Goal: Transaction & Acquisition: Purchase product/service

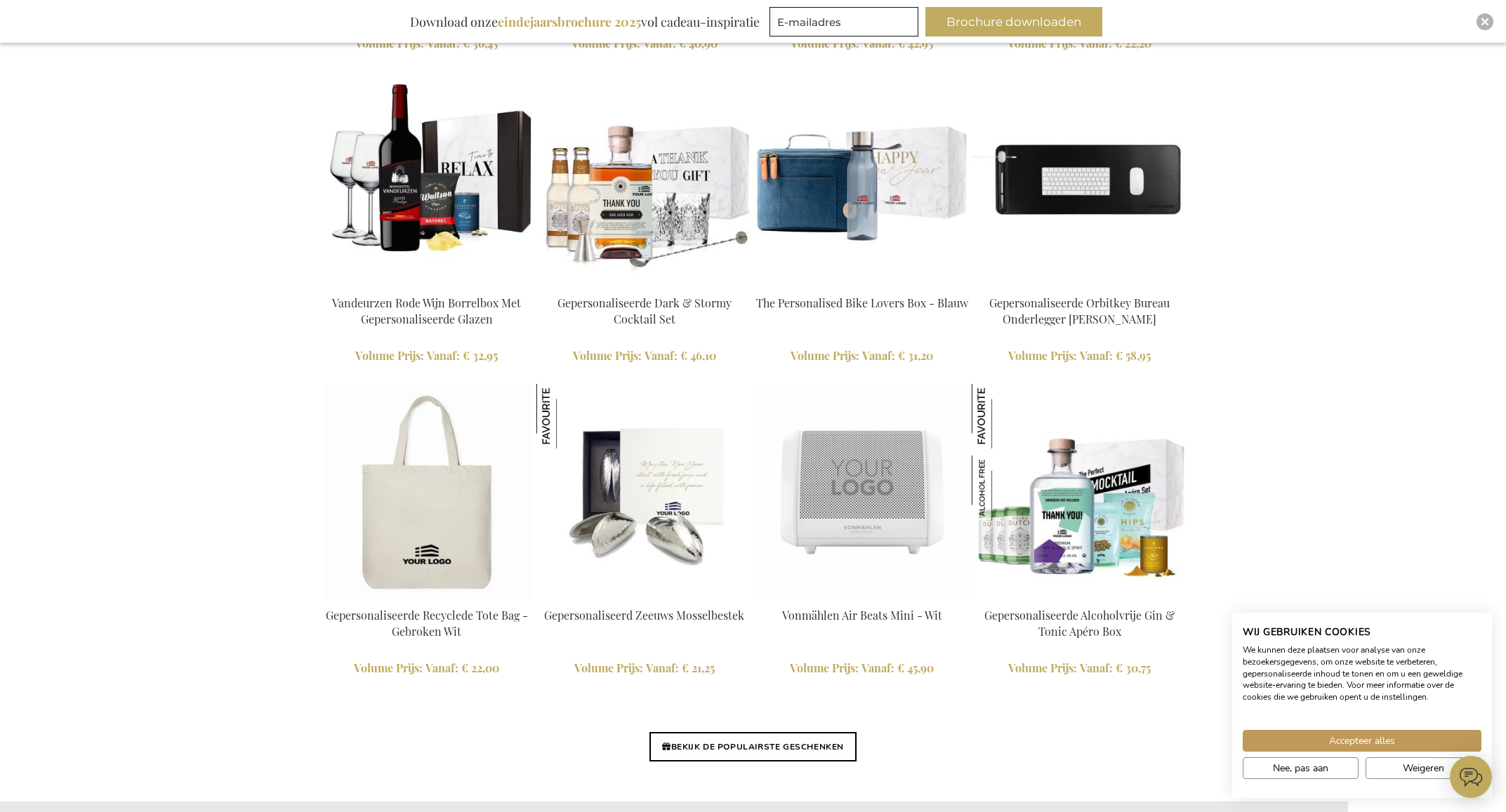
scroll to position [2958, 0]
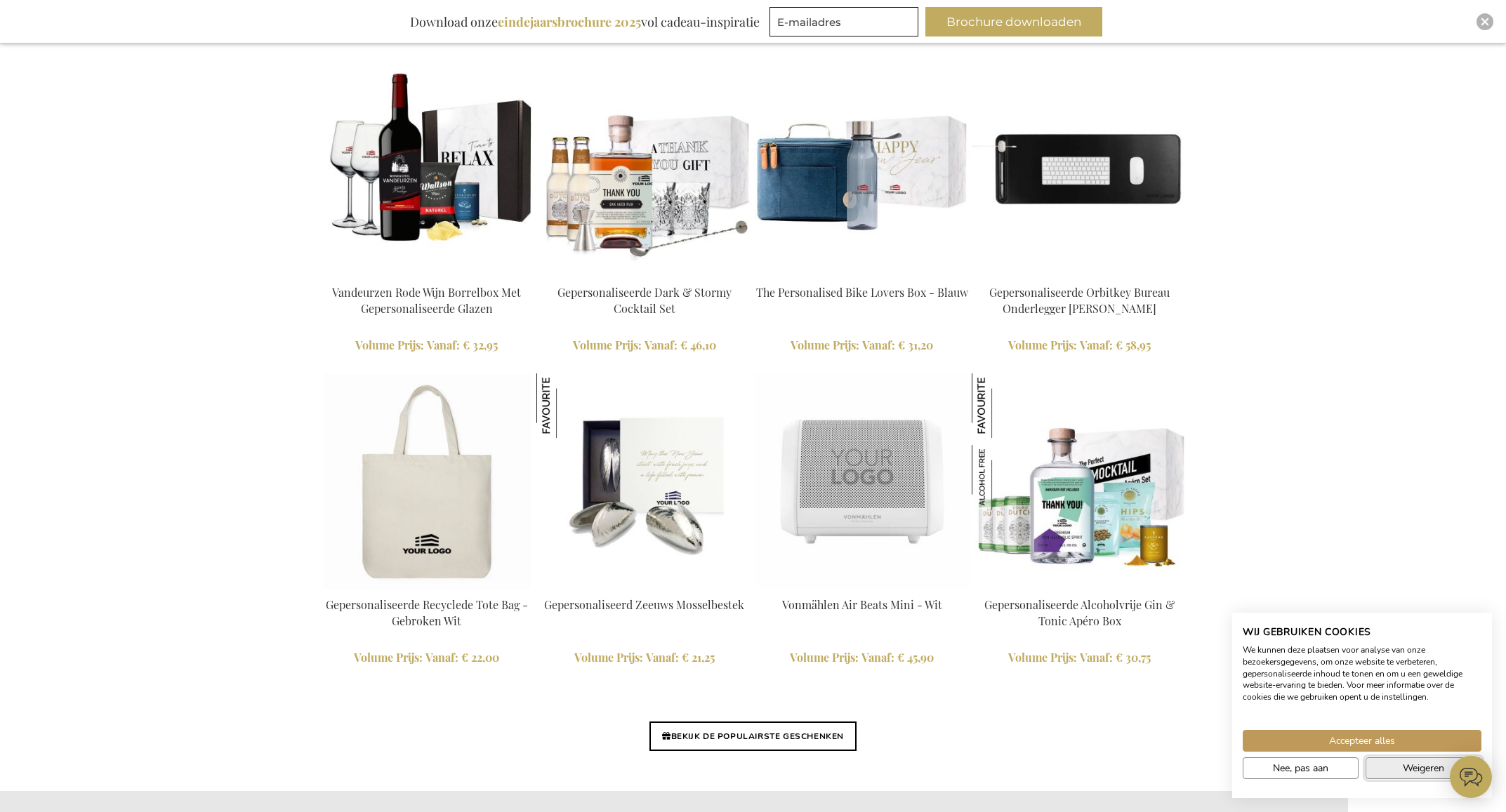
click at [1386, 766] on button "Weigeren" at bounding box center [1423, 768] width 116 height 22
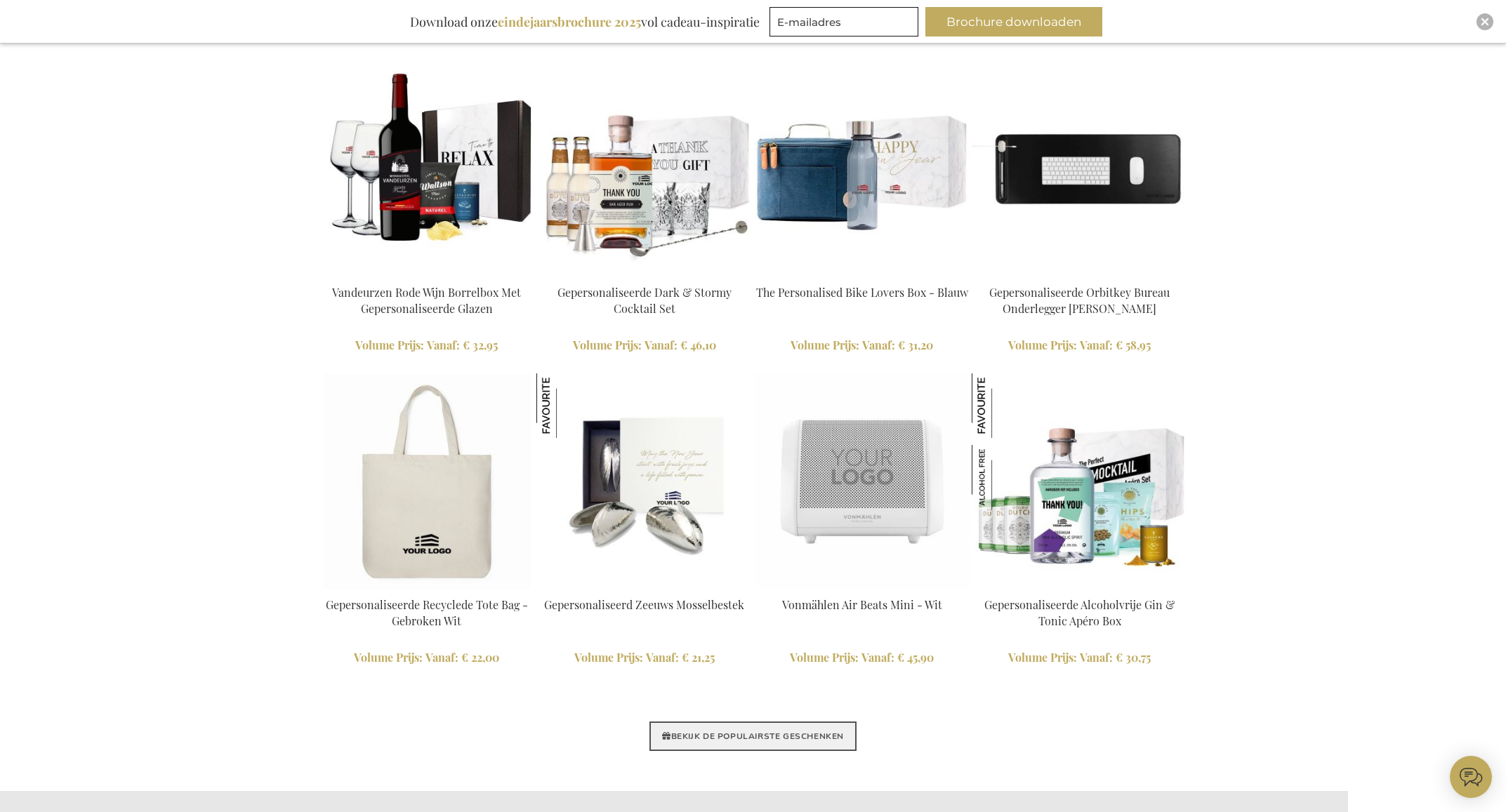
click at [709, 731] on link "BEKIJK DE POPULAIRSTE GESCHENKEN" at bounding box center [752, 735] width 207 height 29
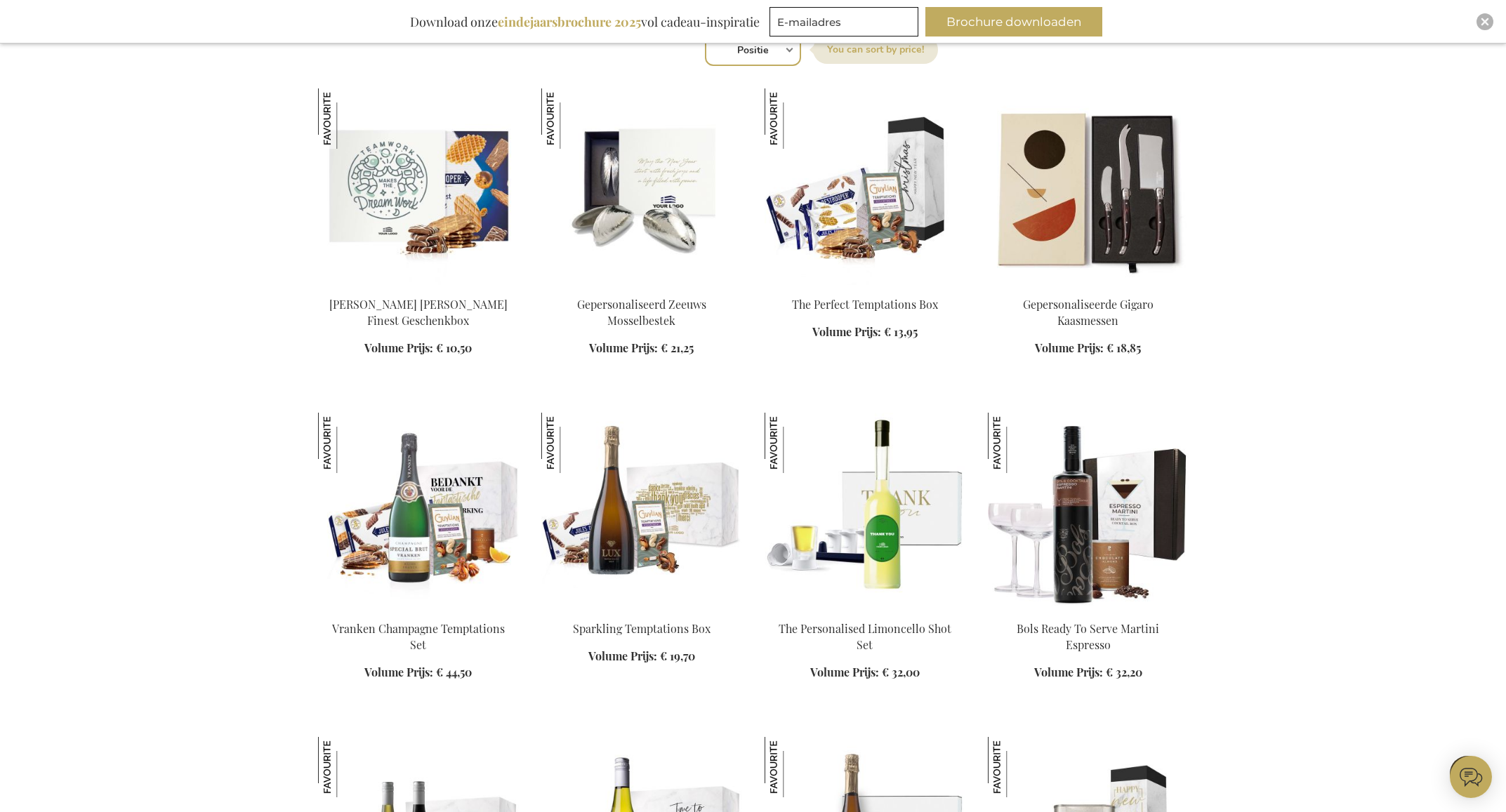
scroll to position [580, 0]
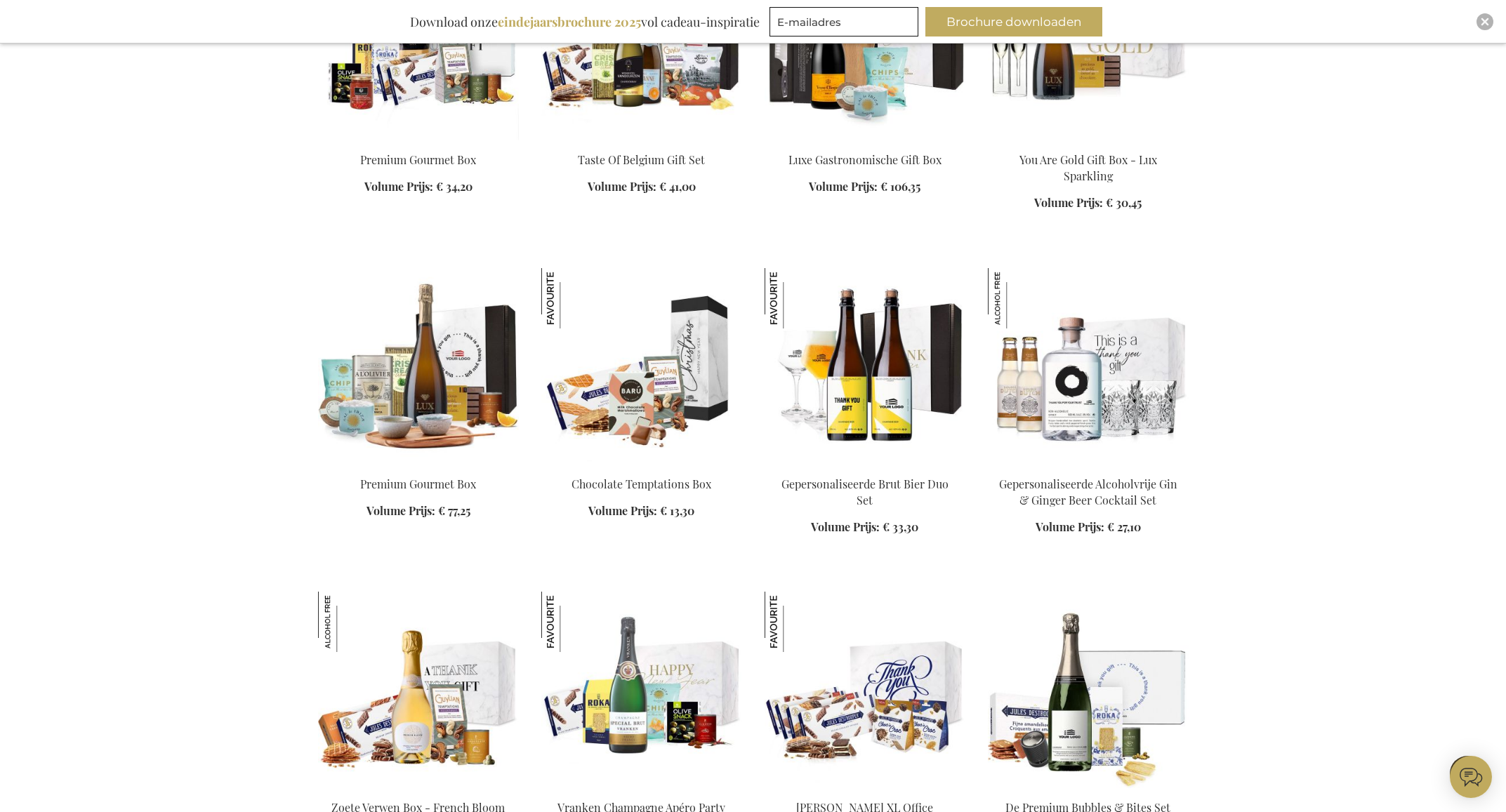
scroll to position [1947, 0]
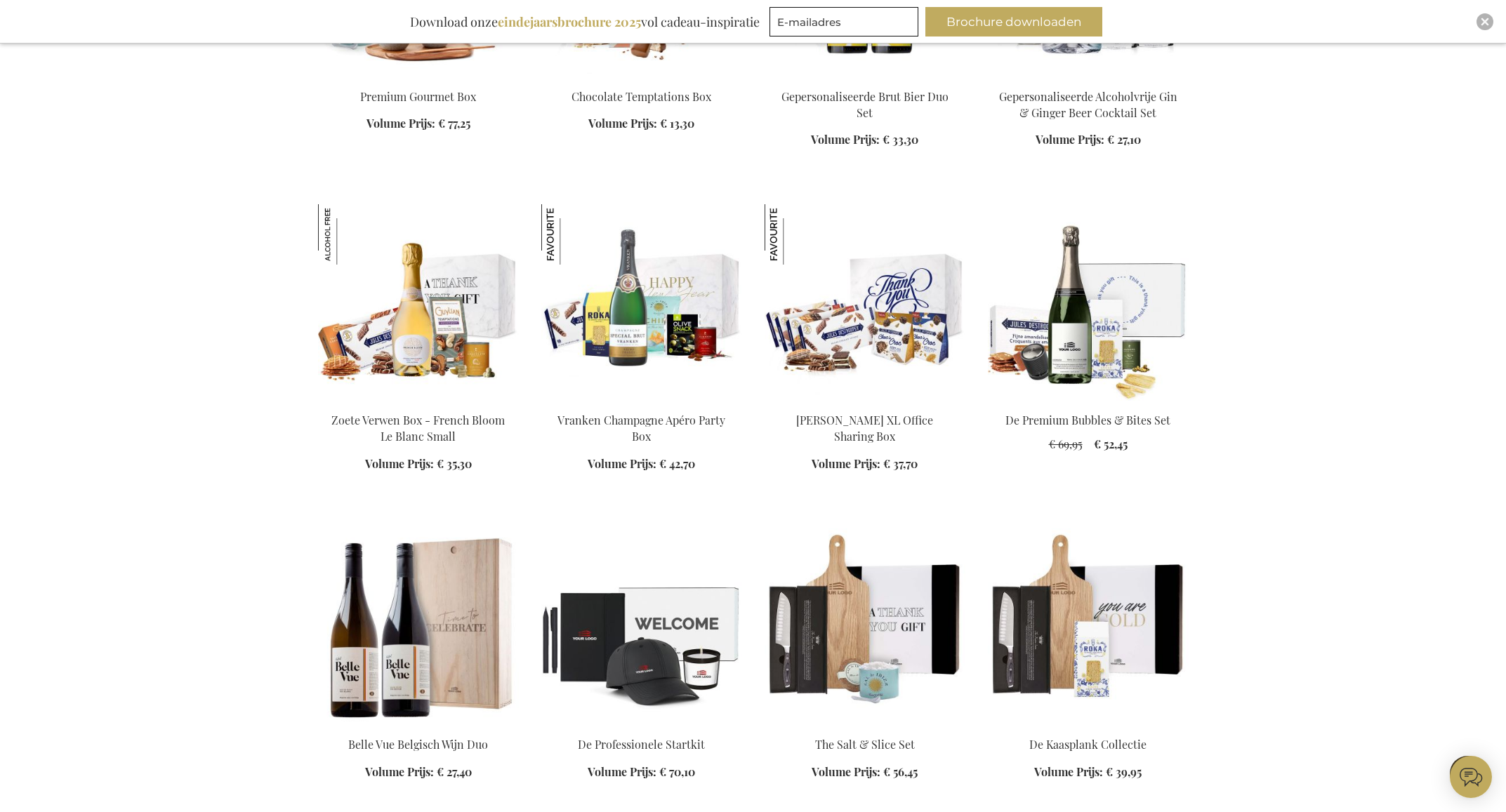
scroll to position [2516, 0]
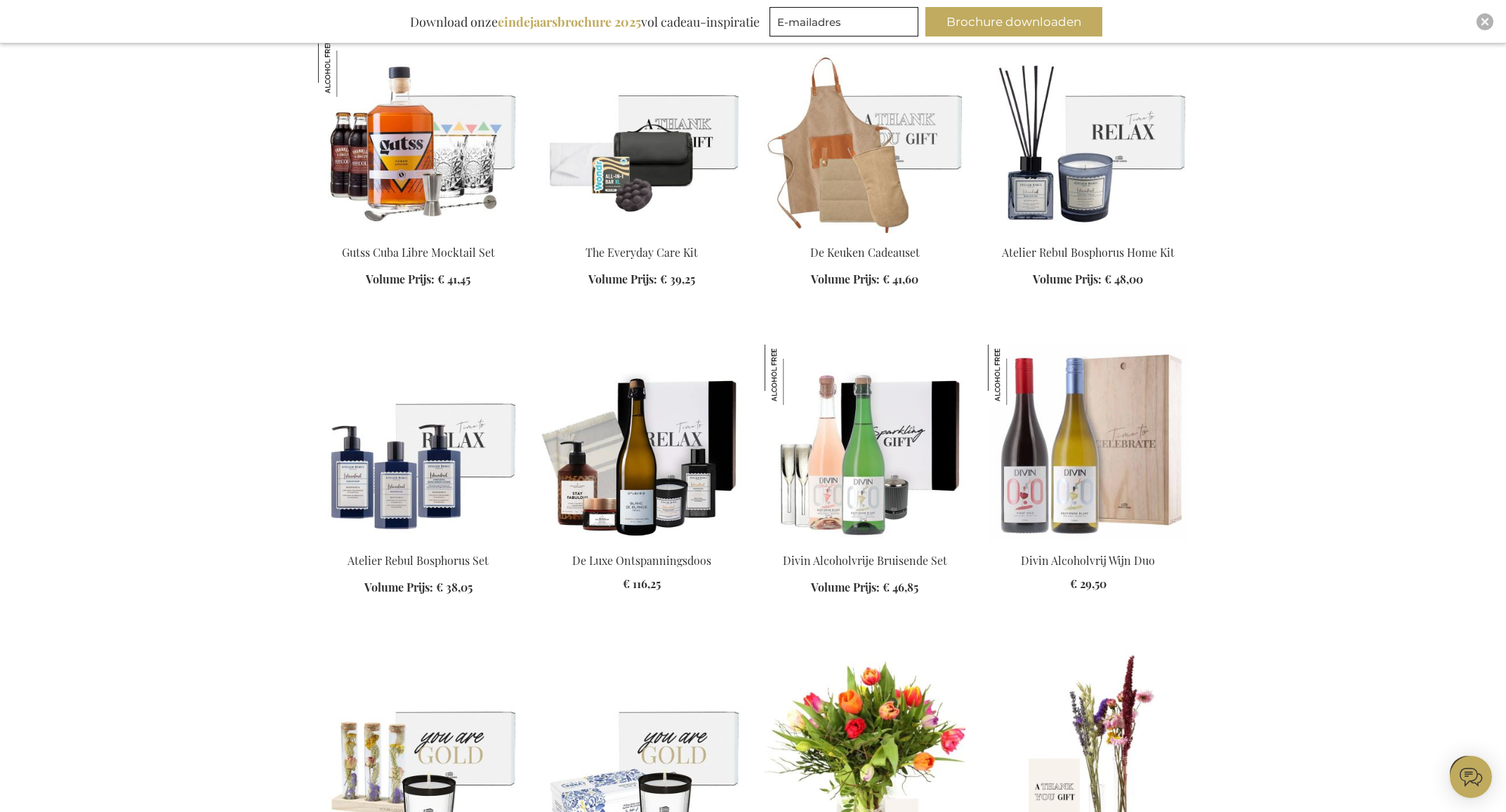
scroll to position [4071, 0]
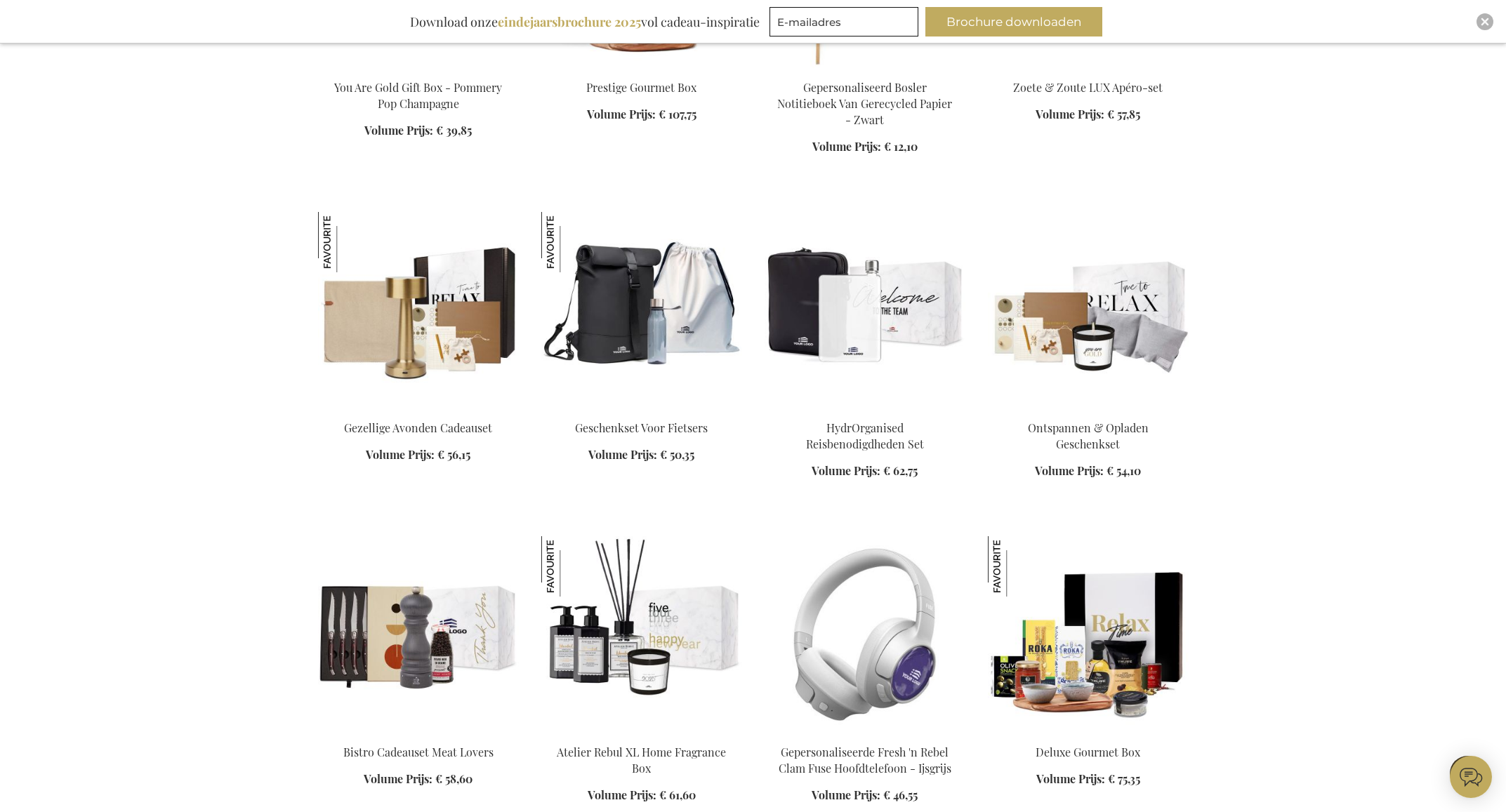
scroll to position [5552, 0]
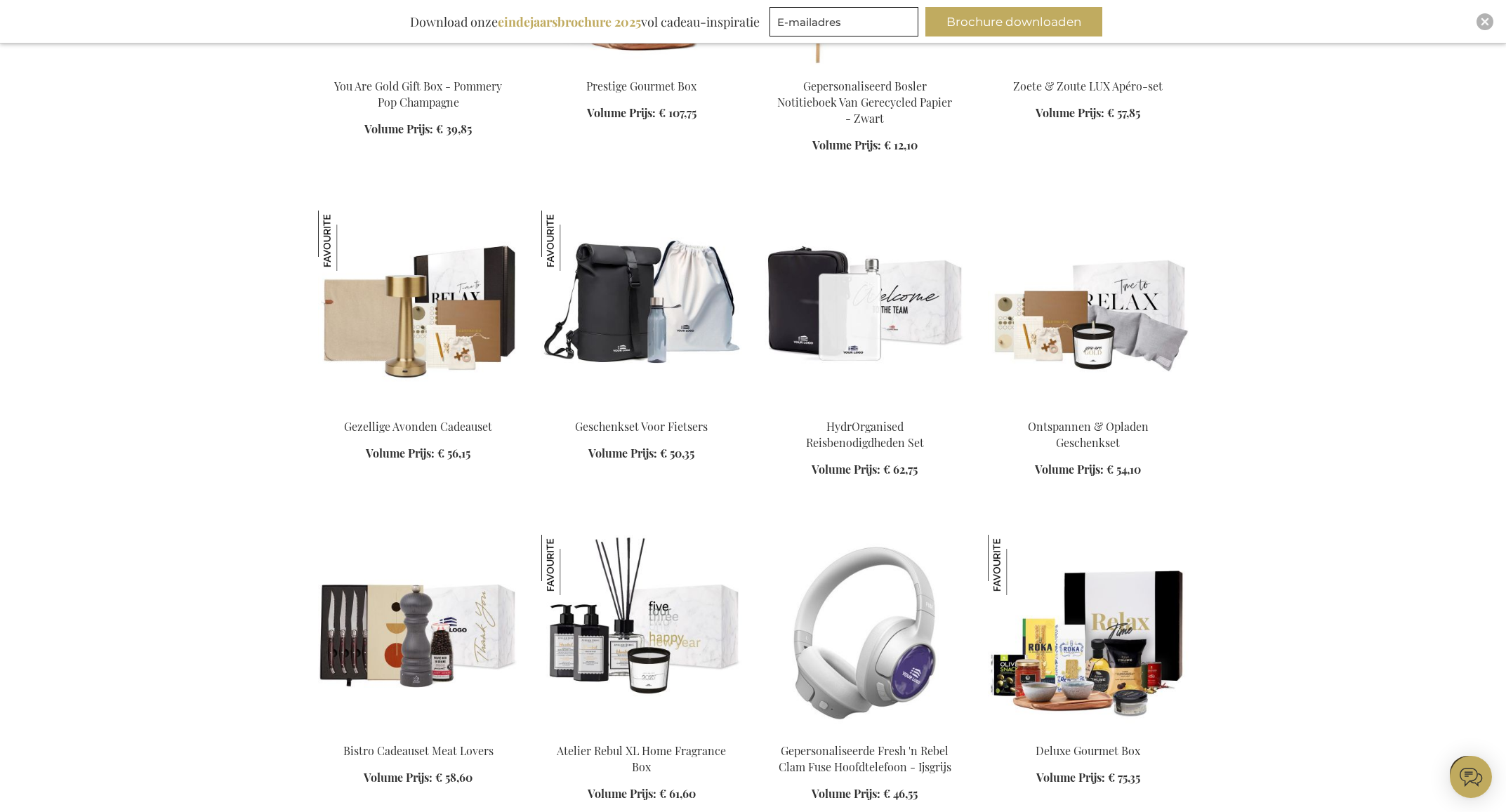
click at [395, 320] on img at bounding box center [418, 309] width 201 height 196
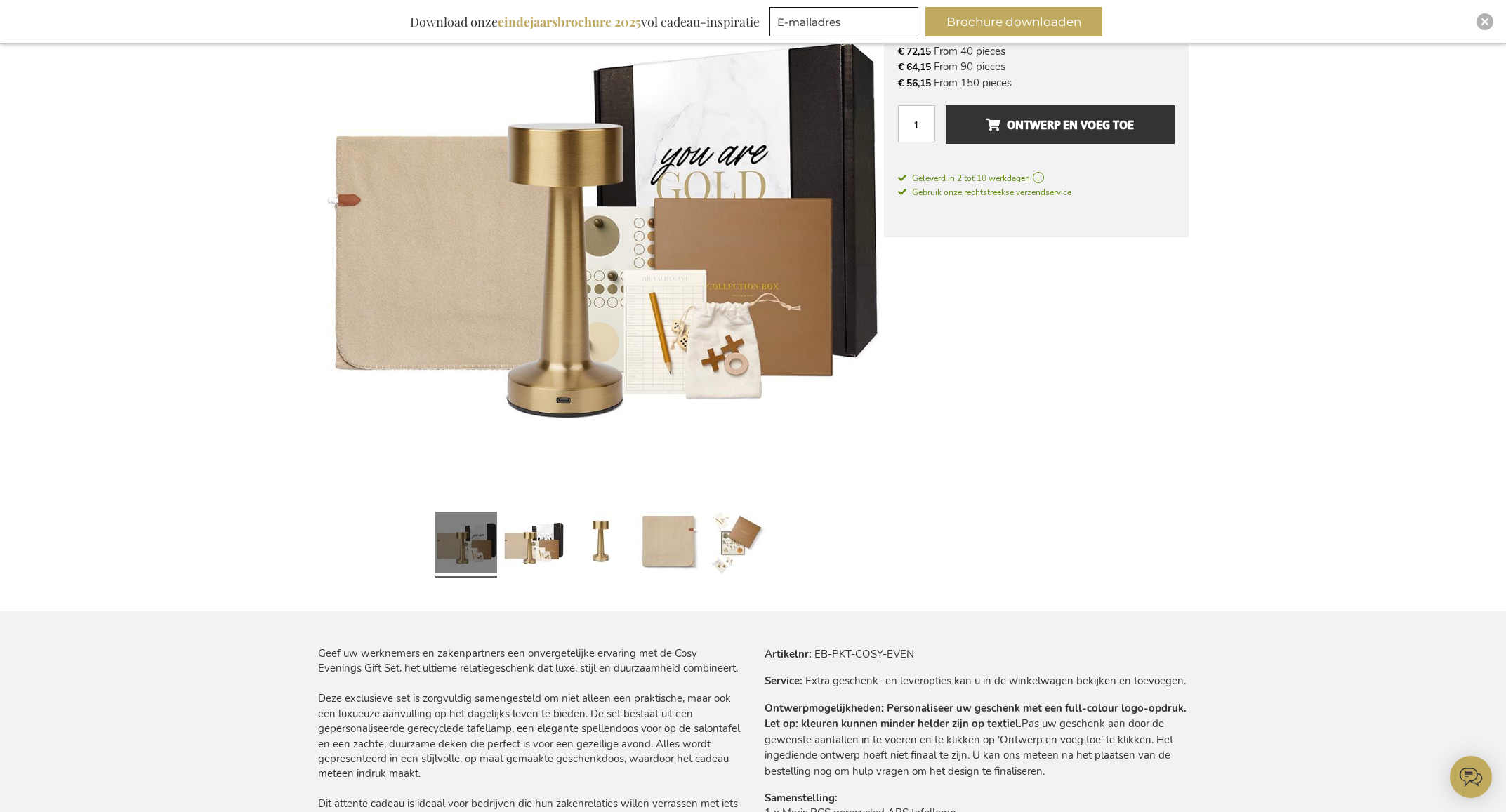
scroll to position [382, 0]
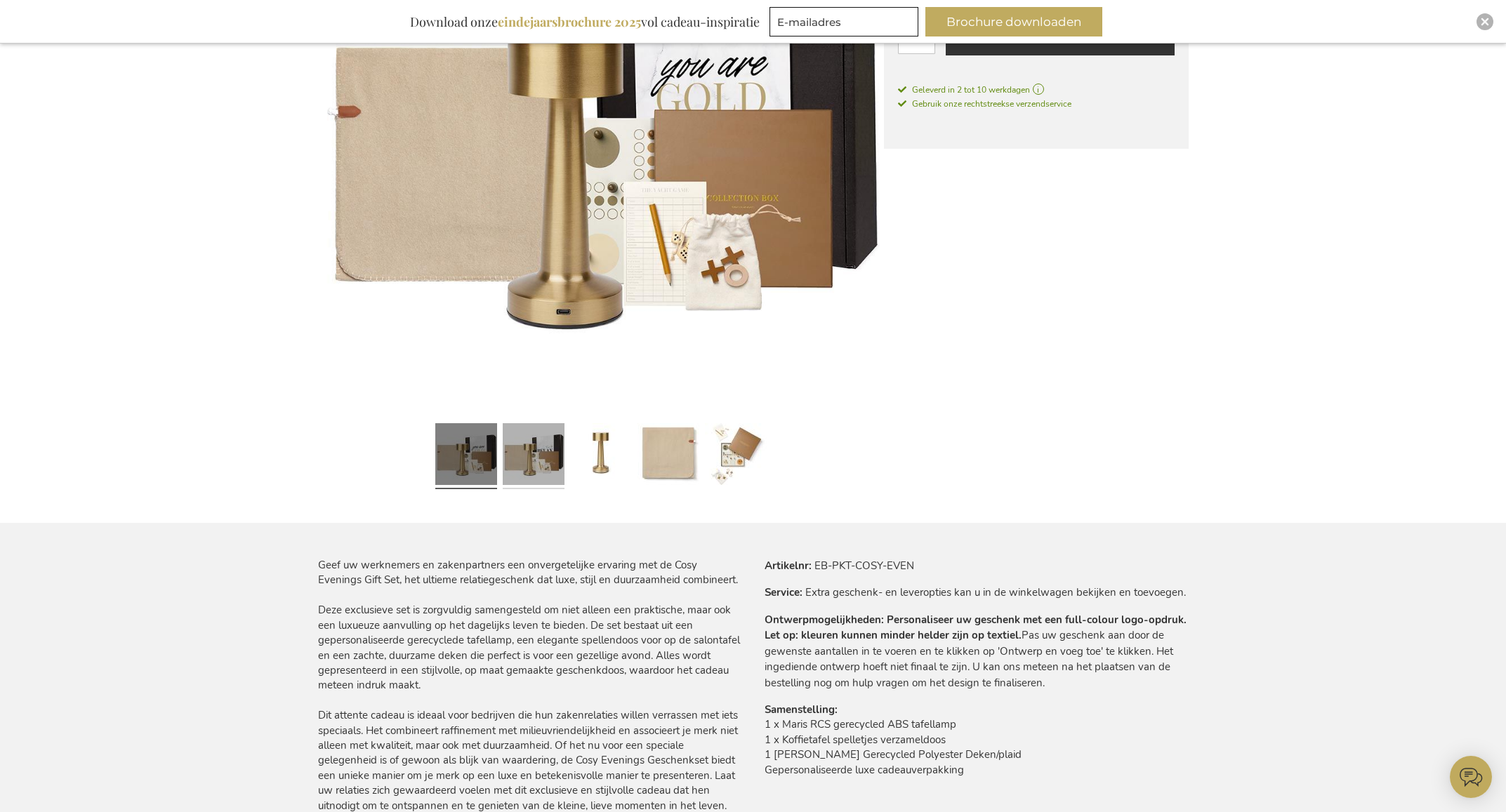
click at [554, 452] on link at bounding box center [534, 456] width 62 height 78
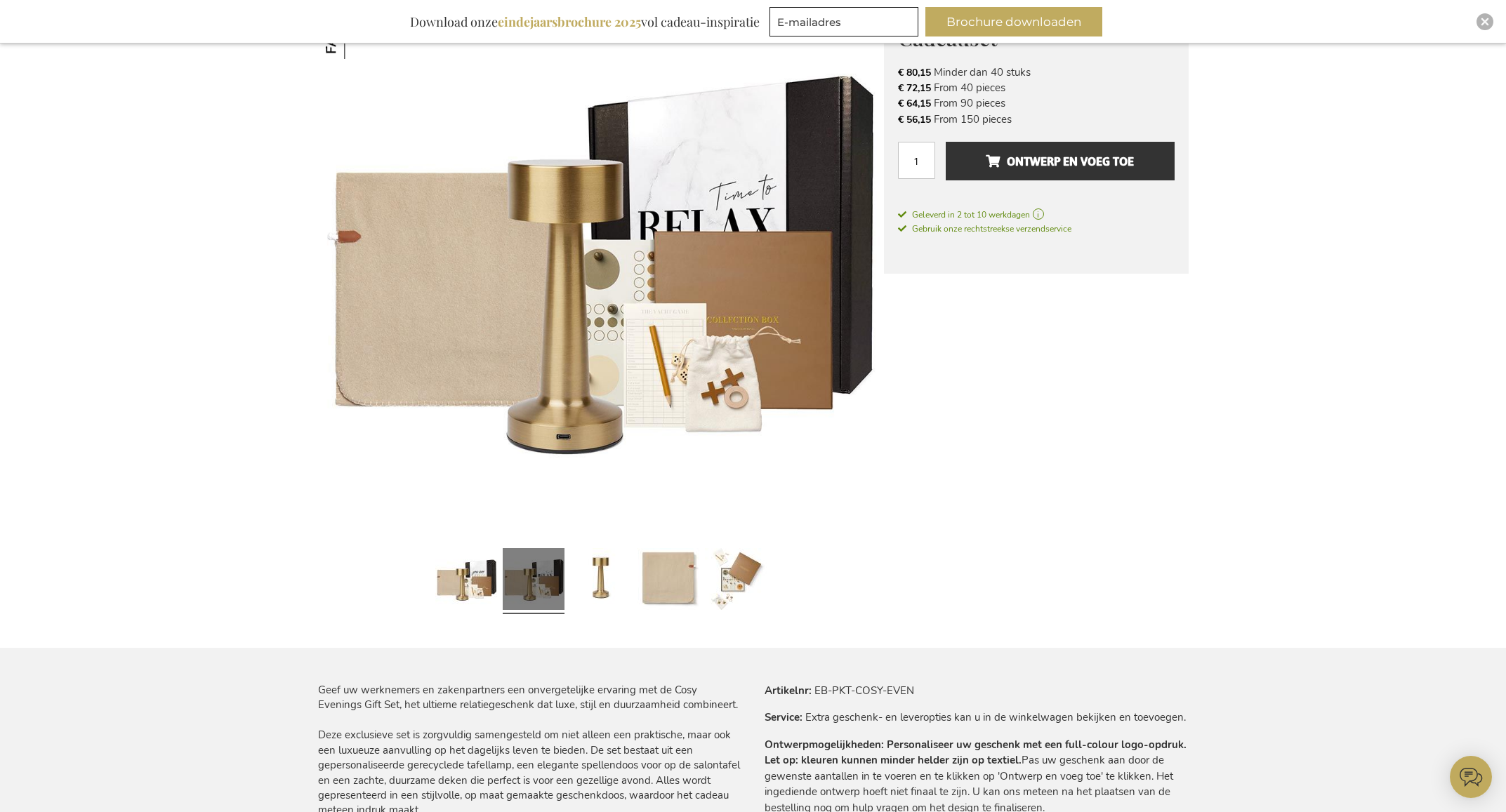
scroll to position [257, 0]
click at [588, 571] on link at bounding box center [601, 582] width 62 height 78
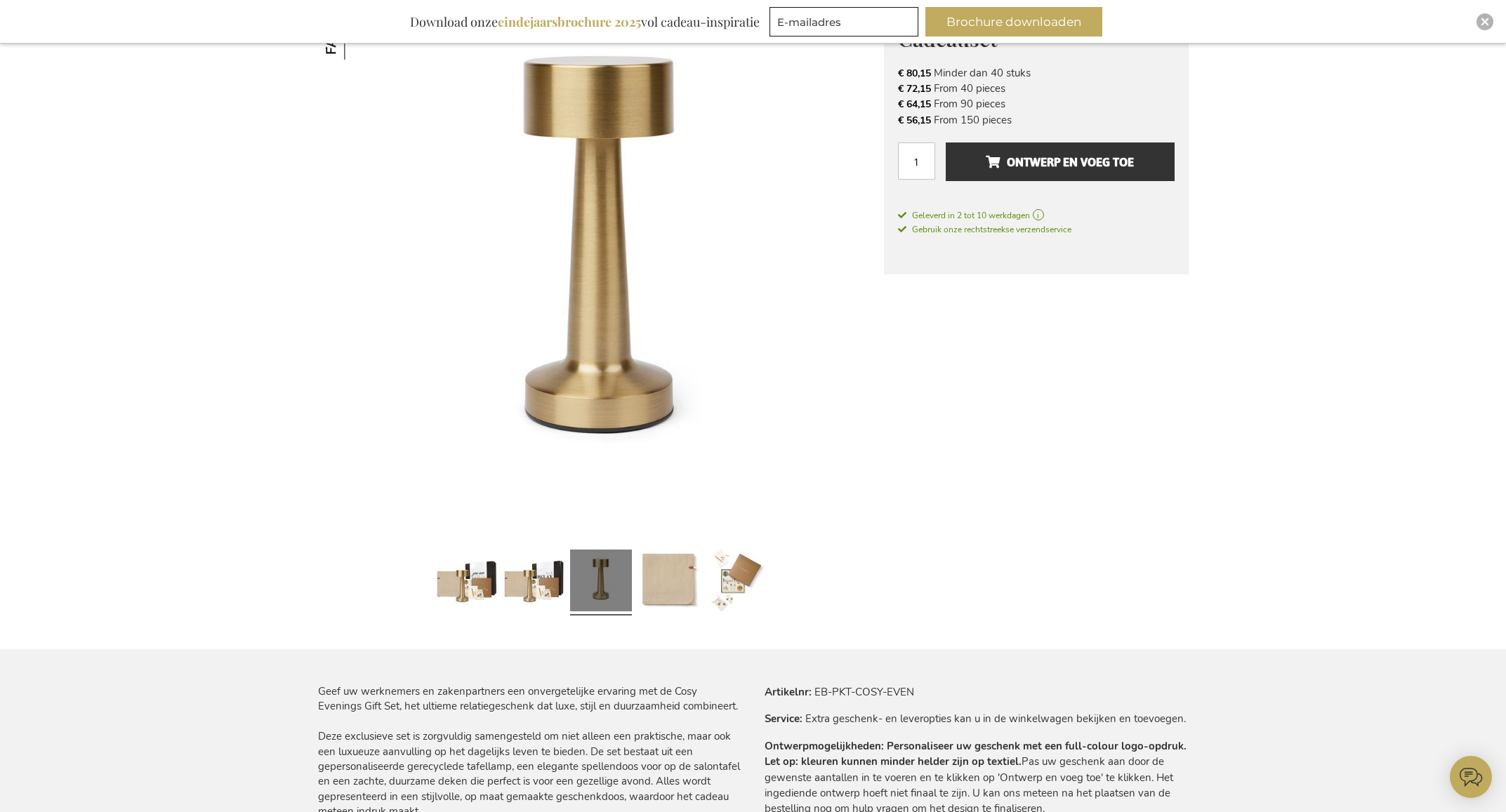
drag, startPoint x: 692, startPoint y: 579, endPoint x: 702, endPoint y: 579, distance: 10.0
click at [692, 579] on link at bounding box center [669, 582] width 62 height 78
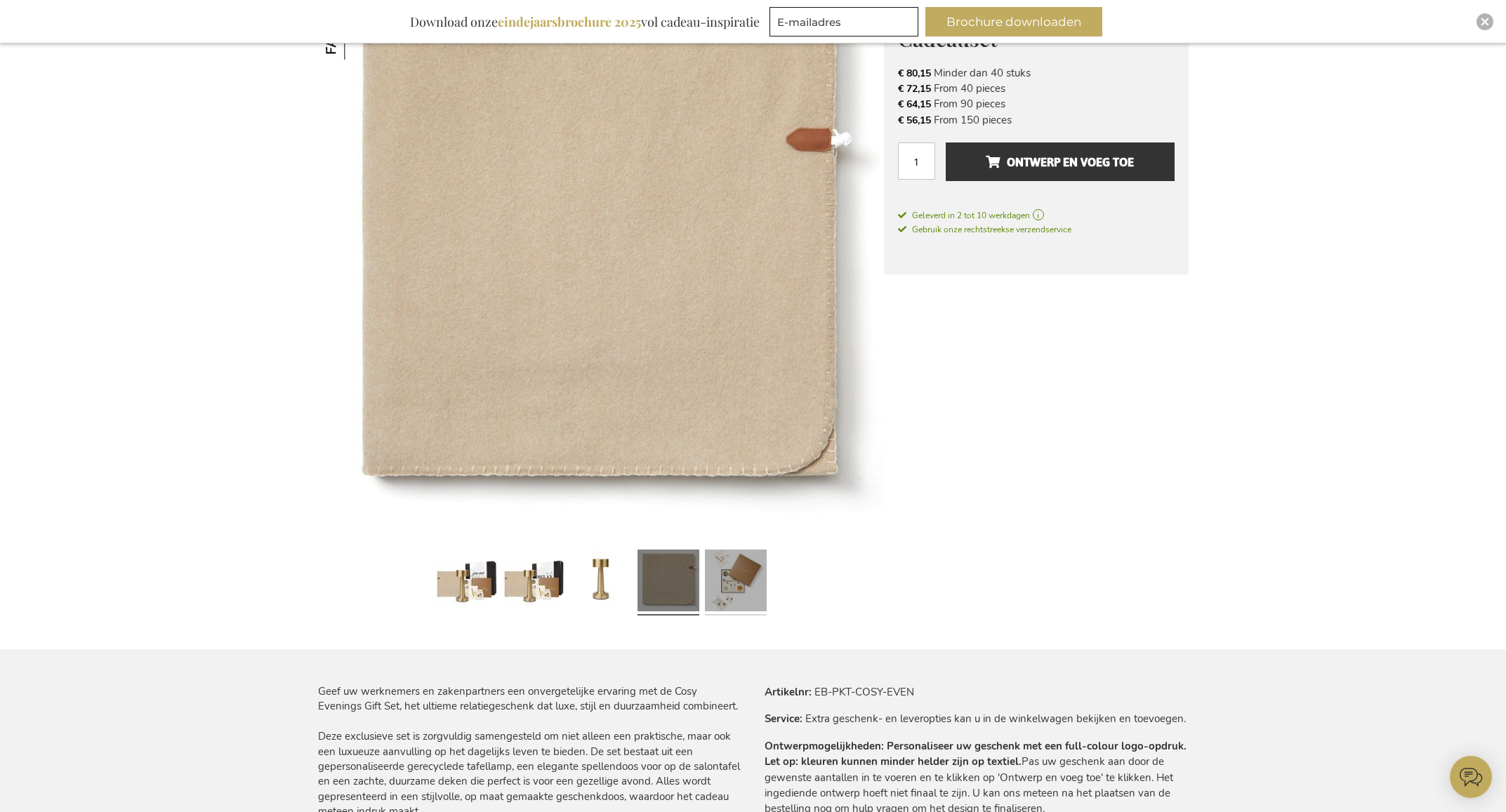
click at [724, 579] on link at bounding box center [736, 582] width 62 height 78
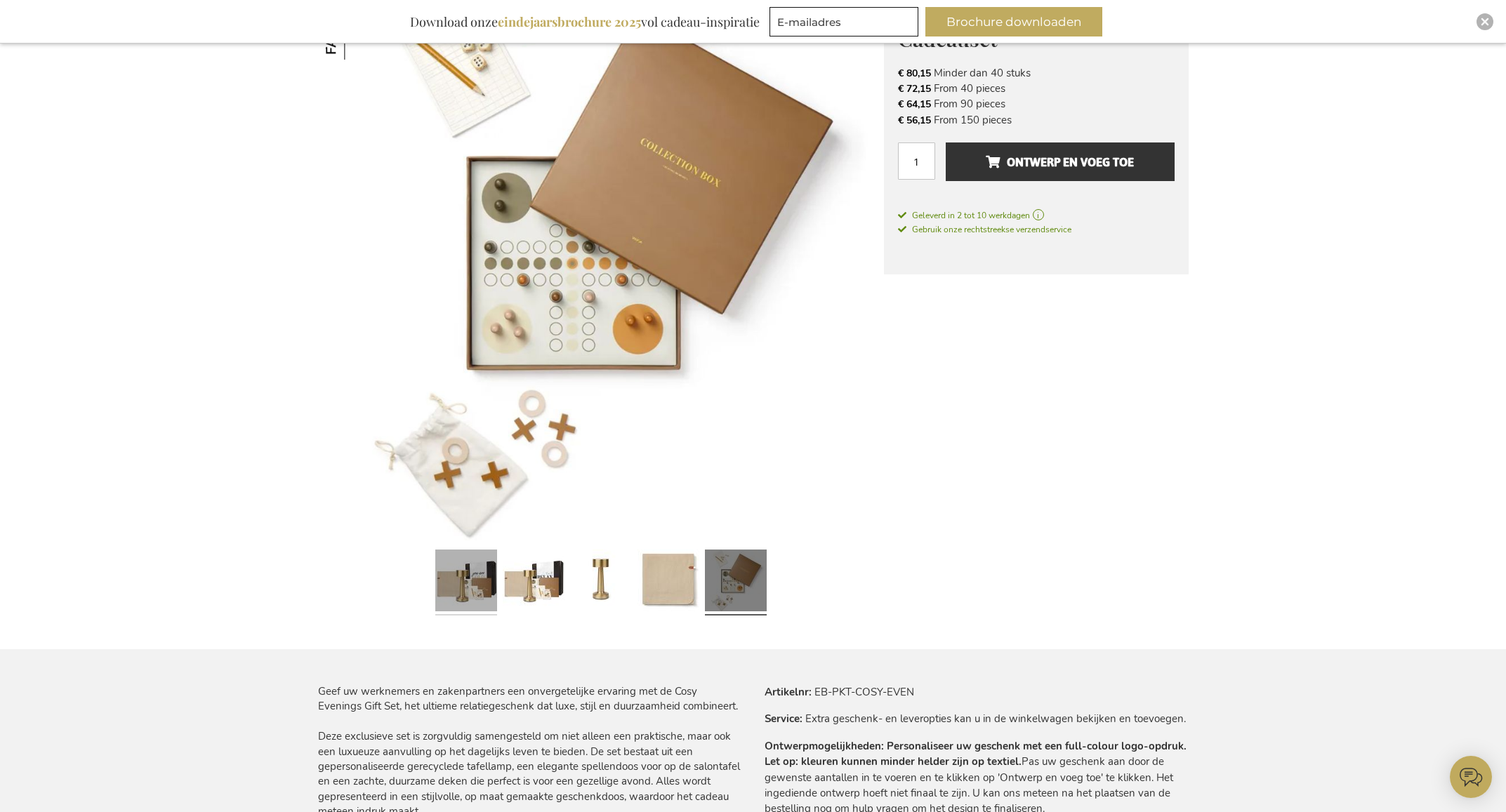
click at [451, 580] on link at bounding box center [466, 582] width 62 height 78
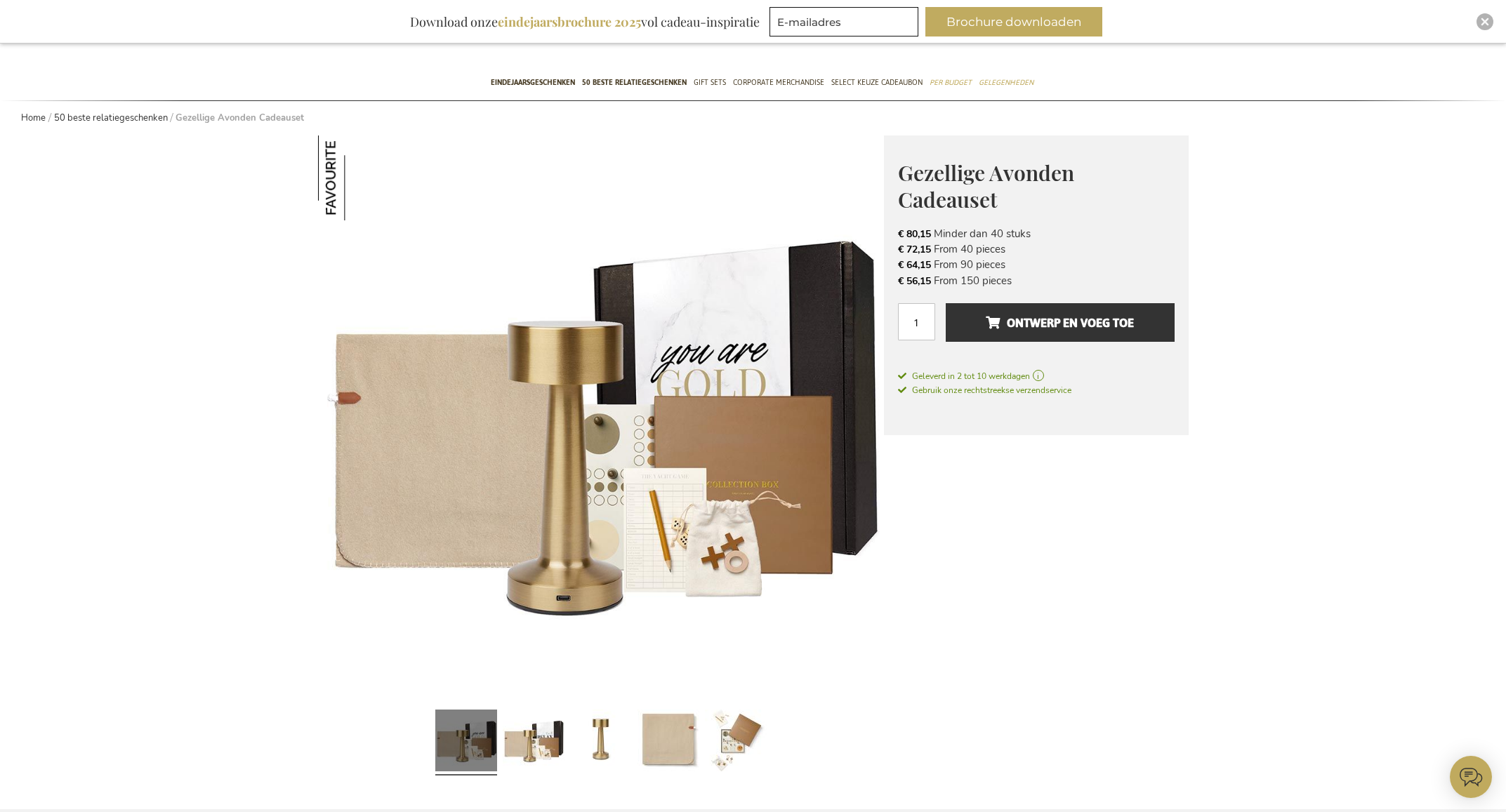
scroll to position [97, 0]
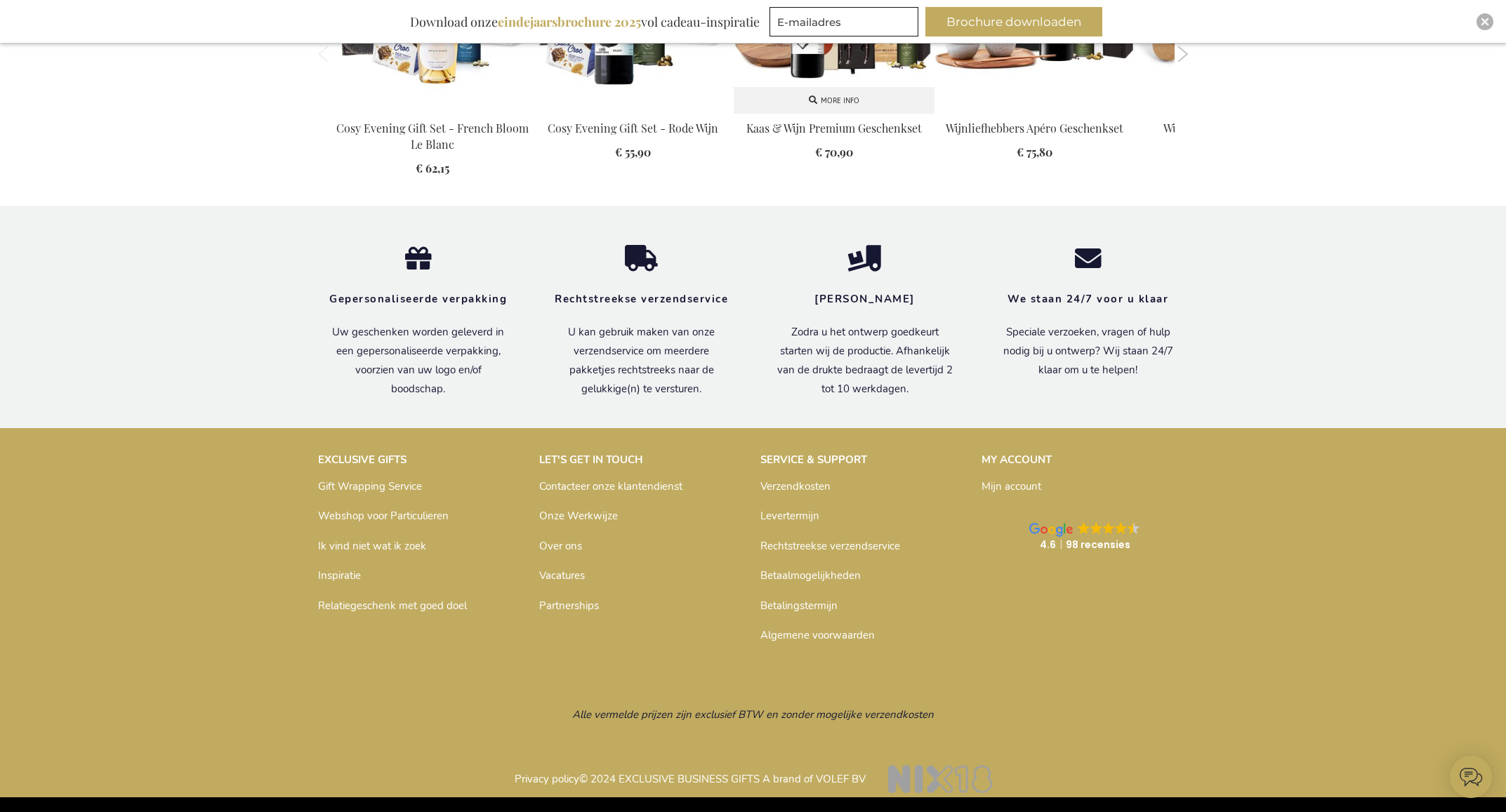
drag, startPoint x: 980, startPoint y: 54, endPoint x: 835, endPoint y: 51, distance: 145.0
